Goal: Information Seeking & Learning: Learn about a topic

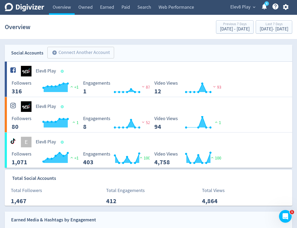
click at [248, 5] on span "Elev8 Play" at bounding box center [240, 7] width 20 height 8
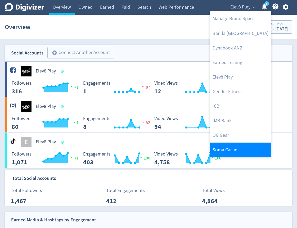
click at [238, 149] on link "Soma Cacao" at bounding box center [240, 149] width 61 height 15
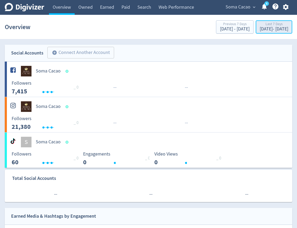
click at [259, 22] on div "Last 7 Days" at bounding box center [273, 24] width 29 height 4
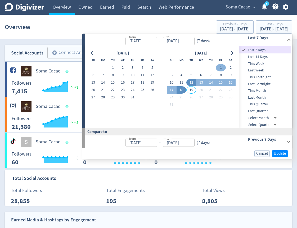
click at [218, 67] on button "1" at bounding box center [220, 67] width 10 height 7
type input "[DATE]"
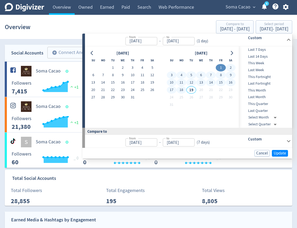
click at [180, 89] on button "18" at bounding box center [181, 89] width 10 height 7
type input "[DATE]"
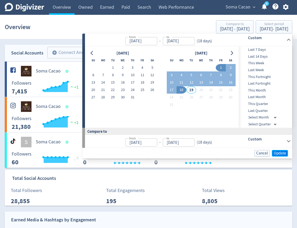
click at [276, 154] on span "Update" at bounding box center [279, 153] width 12 height 4
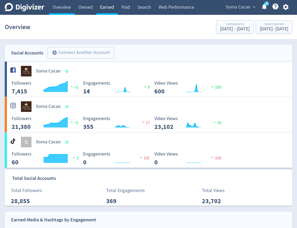
click at [104, 11] on link "Earned" at bounding box center [106, 7] width 21 height 15
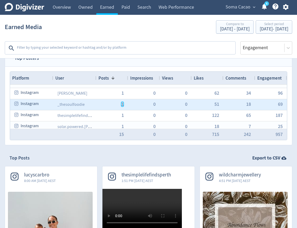
click at [122, 104] on span "1" at bounding box center [122, 104] width 2 height 5
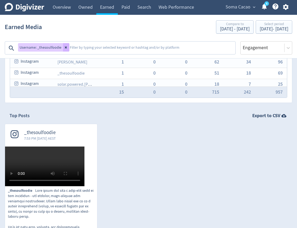
click at [64, 45] on button at bounding box center [66, 47] width 6 height 8
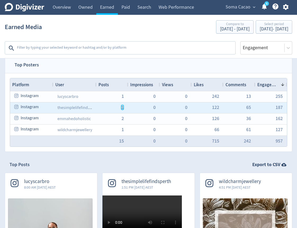
click at [122, 107] on span "1" at bounding box center [122, 107] width 2 height 5
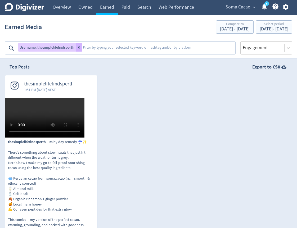
click at [51, 137] on video at bounding box center [44, 118] width 79 height 40
click at [128, 9] on link "Paid" at bounding box center [126, 7] width 16 height 15
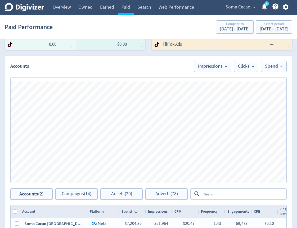
scroll to position [206, 0]
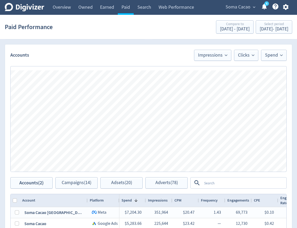
click at [214, 182] on textarea at bounding box center [244, 183] width 84 height 10
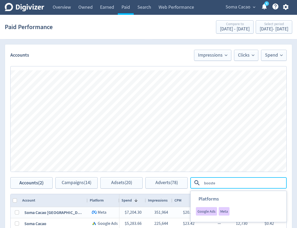
type textarea "boosted"
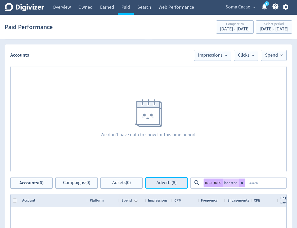
click at [157, 181] on span "Adverts (8)" at bounding box center [166, 182] width 20 height 5
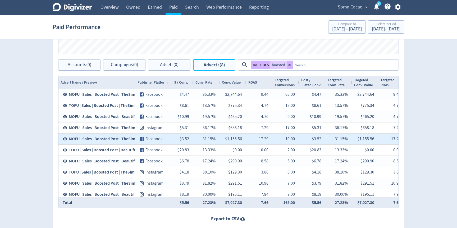
scroll to position [0, 562]
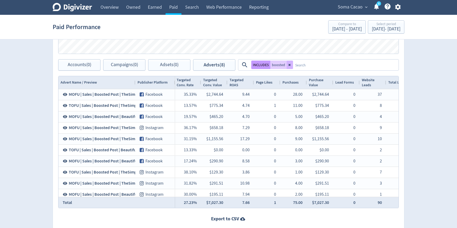
click at [255, 64] on button "INCLUDES" at bounding box center [260, 65] width 19 height 8
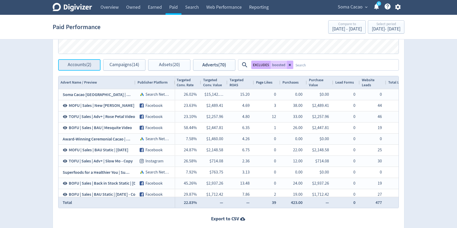
click at [86, 68] on button "Accounts (2)" at bounding box center [79, 64] width 42 height 11
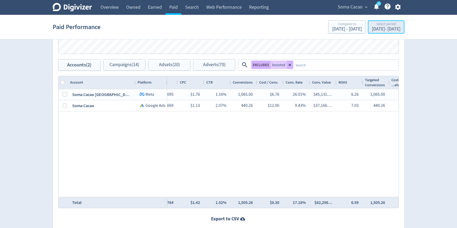
click at [356, 30] on div "[DATE] - [DATE]" at bounding box center [386, 29] width 29 height 5
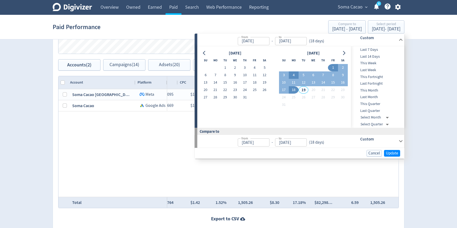
click at [290, 76] on button "4" at bounding box center [294, 74] width 10 height 7
type input "[DATE]"
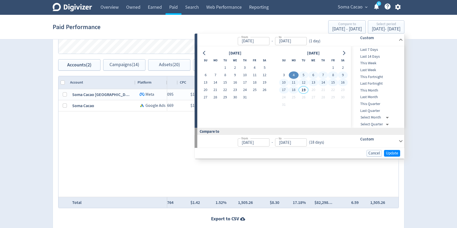
click at [290, 92] on button "18" at bounding box center [294, 89] width 10 height 7
type input "[DATE]"
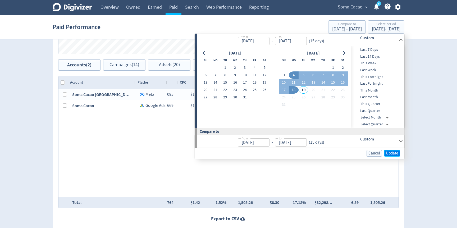
click at [356, 154] on span "Update" at bounding box center [392, 153] width 12 height 4
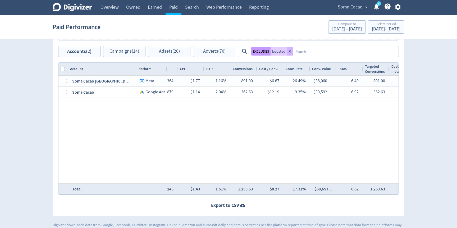
click at [255, 52] on button "EXCLUDES" at bounding box center [260, 51] width 19 height 8
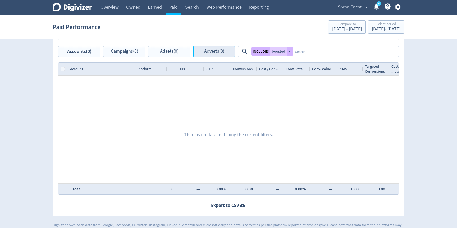
click at [214, 54] on button "Adverts (8)" at bounding box center [214, 51] width 42 height 11
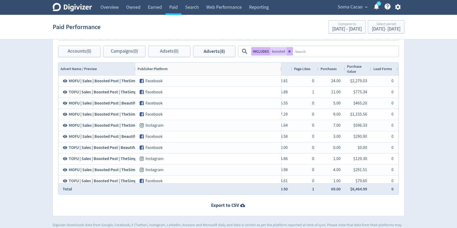
drag, startPoint x: 174, startPoint y: 68, endPoint x: 280, endPoint y: 89, distance: 108.4
click at [280, 89] on div "Advert Name / Preview Publisher Platform Adset Campaign" at bounding box center [228, 129] width 340 height 132
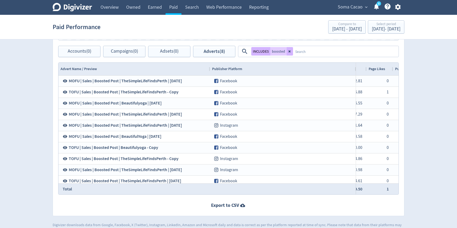
drag, startPoint x: 135, startPoint y: 69, endPoint x: 209, endPoint y: 73, distance: 74.7
click at [209, 73] on div at bounding box center [210, 69] width 2 height 13
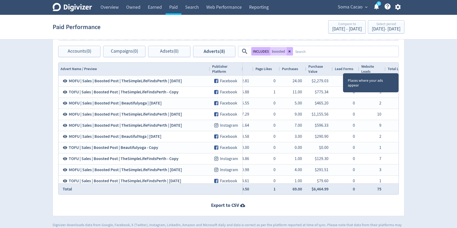
drag, startPoint x: 355, startPoint y: 69, endPoint x: 242, endPoint y: 71, distance: 113.1
click at [242, 71] on div at bounding box center [242, 69] width 2 height 13
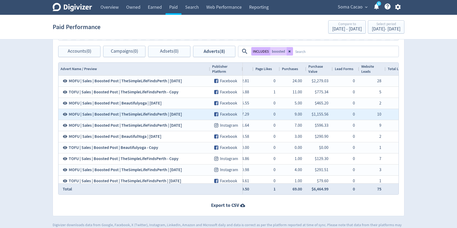
click at [167, 116] on span "MOFU | Sales | Boosted Post | TheSimpleLifeFindsPerth | [DATE]" at bounding box center [125, 114] width 113 height 6
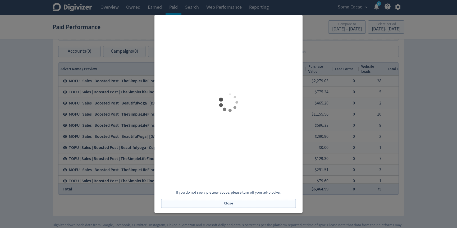
click at [356, 185] on div at bounding box center [228, 114] width 457 height 228
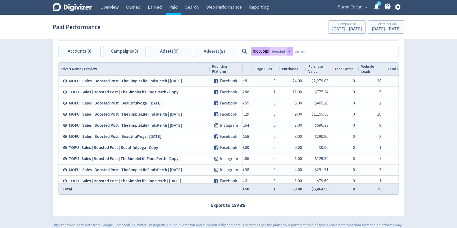
click at [335, 54] on textarea at bounding box center [345, 52] width 105 height 10
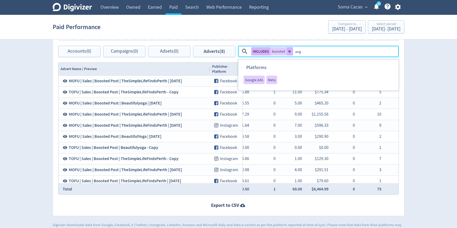
type textarea "[DATE]"
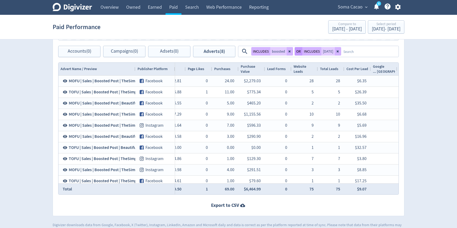
click at [301, 49] on button "OR" at bounding box center [298, 51] width 8 height 8
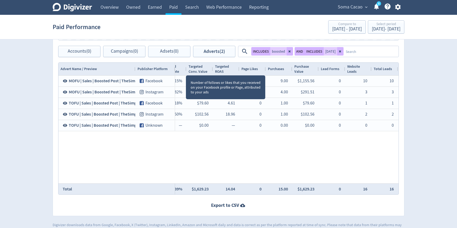
scroll to position [0, 704]
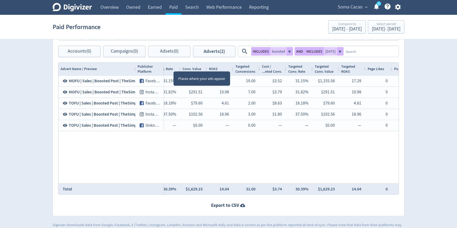
drag, startPoint x: 174, startPoint y: 67, endPoint x: 163, endPoint y: 74, distance: 13.6
click at [163, 74] on div at bounding box center [164, 69] width 2 height 13
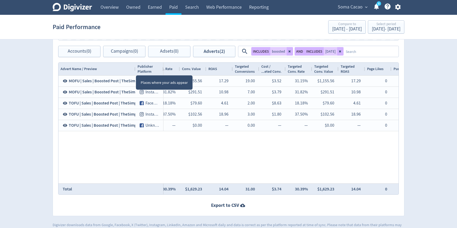
click at [135, 70] on div "Publisher Platform" at bounding box center [149, 69] width 28 height 13
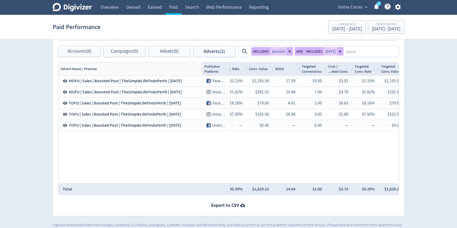
drag, startPoint x: 134, startPoint y: 68, endPoint x: 196, endPoint y: 74, distance: 62.3
click at [196, 74] on div "Drag here to set row groups Drag here to set column labels Advert Name / Previe…" at bounding box center [228, 128] width 340 height 132
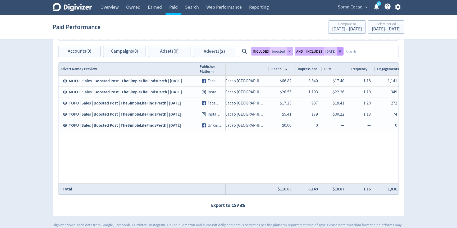
click at [337, 53] on button at bounding box center [340, 51] width 6 height 8
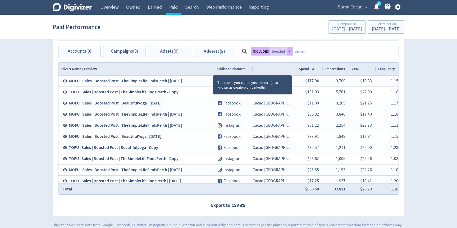
drag, startPoint x: 135, startPoint y: 70, endPoint x: 213, endPoint y: 71, distance: 78.0
click at [213, 71] on div at bounding box center [213, 69] width 2 height 13
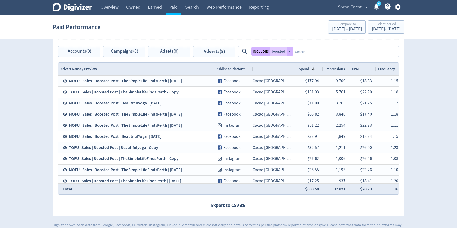
click at [334, 51] on textarea at bounding box center [345, 52] width 105 height 10
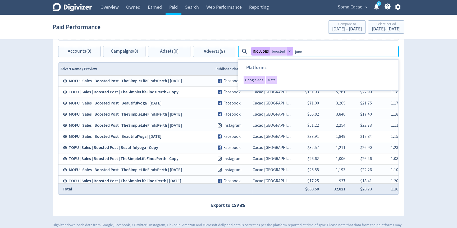
type textarea "[DATE]"
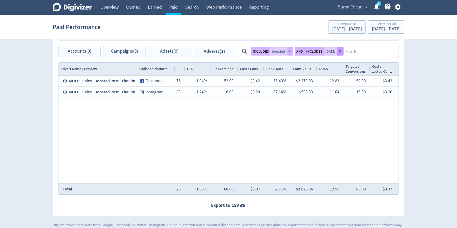
click at [339, 53] on icon at bounding box center [340, 51] width 3 height 3
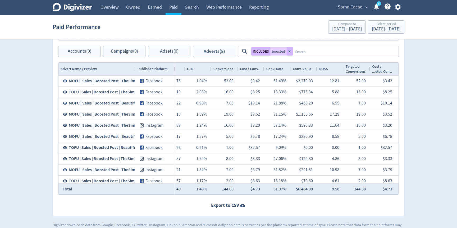
click at [336, 51] on textarea at bounding box center [345, 52] width 105 height 10
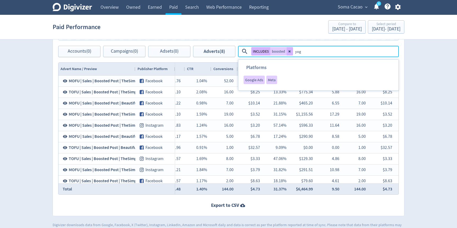
type textarea "yoga"
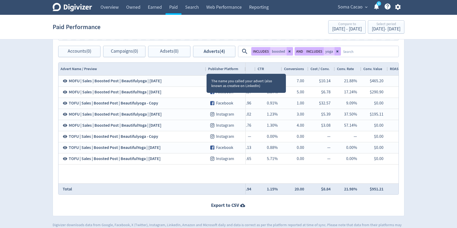
drag, startPoint x: 134, startPoint y: 69, endPoint x: 204, endPoint y: 70, distance: 69.8
click at [205, 70] on div at bounding box center [206, 69] width 2 height 13
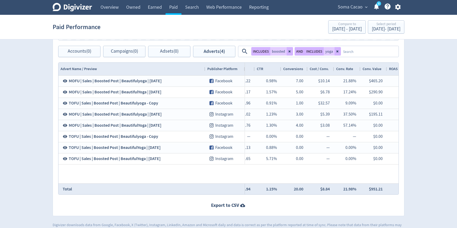
click at [356, 53] on textarea at bounding box center [369, 52] width 57 height 10
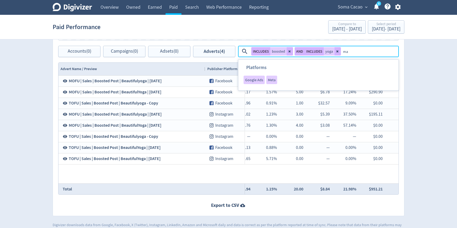
type textarea "may"
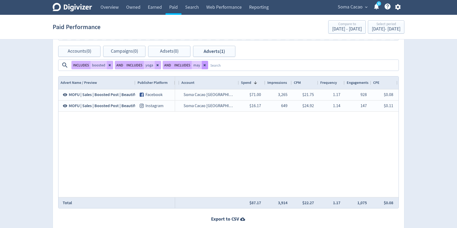
click at [205, 66] on button at bounding box center [205, 65] width 6 height 8
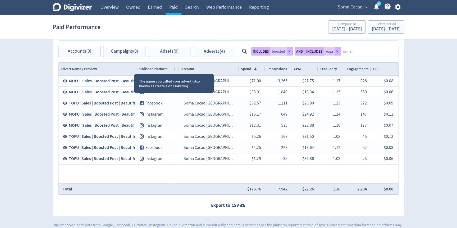
drag, startPoint x: 134, startPoint y: 69, endPoint x: 202, endPoint y: 73, distance: 67.8
click at [136, 72] on div at bounding box center [135, 69] width 2 height 13
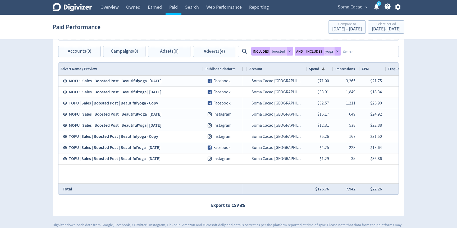
click at [353, 53] on textarea at bounding box center [369, 52] width 57 height 10
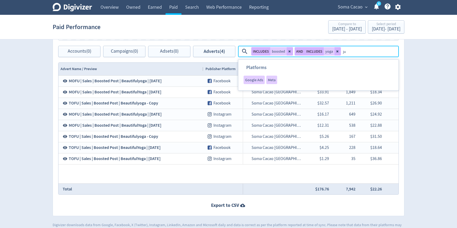
type textarea "[DATE]"
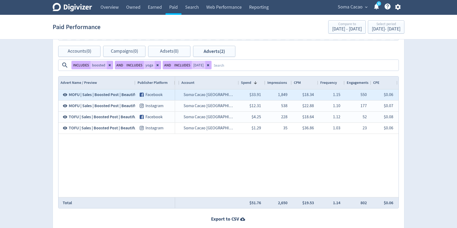
click at [123, 96] on span "MOFU | Sales | Boosted Post | BeautifulYoga | [DATE]" at bounding box center [115, 95] width 93 height 6
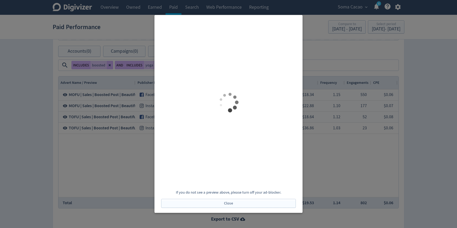
click at [356, 147] on div at bounding box center [228, 114] width 457 height 228
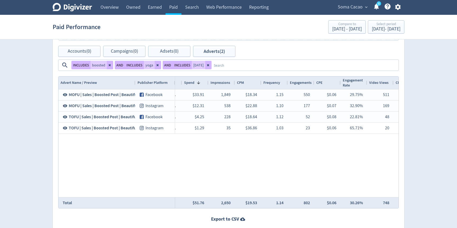
scroll to position [0, 221]
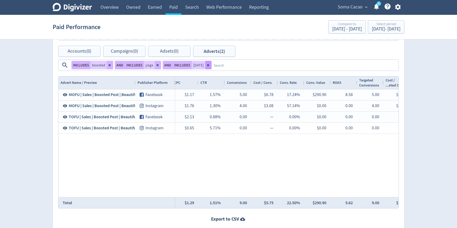
click at [205, 66] on button at bounding box center [208, 65] width 6 height 8
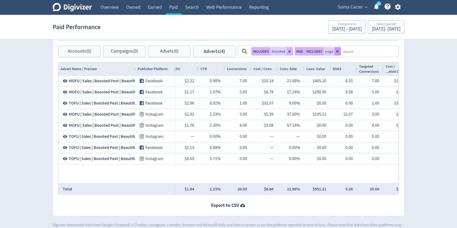
click at [339, 52] on button at bounding box center [337, 51] width 6 height 8
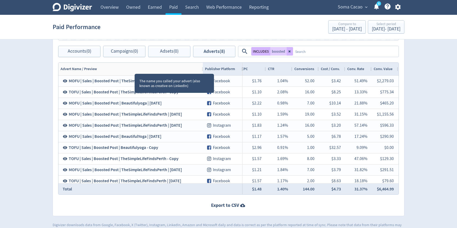
drag, startPoint x: 135, startPoint y: 69, endPoint x: 220, endPoint y: 79, distance: 85.6
click at [220, 79] on div "Advert Name / Preview Publisher Platform Adset Campaign" at bounding box center [228, 129] width 340 height 132
